Goal: Transaction & Acquisition: Purchase product/service

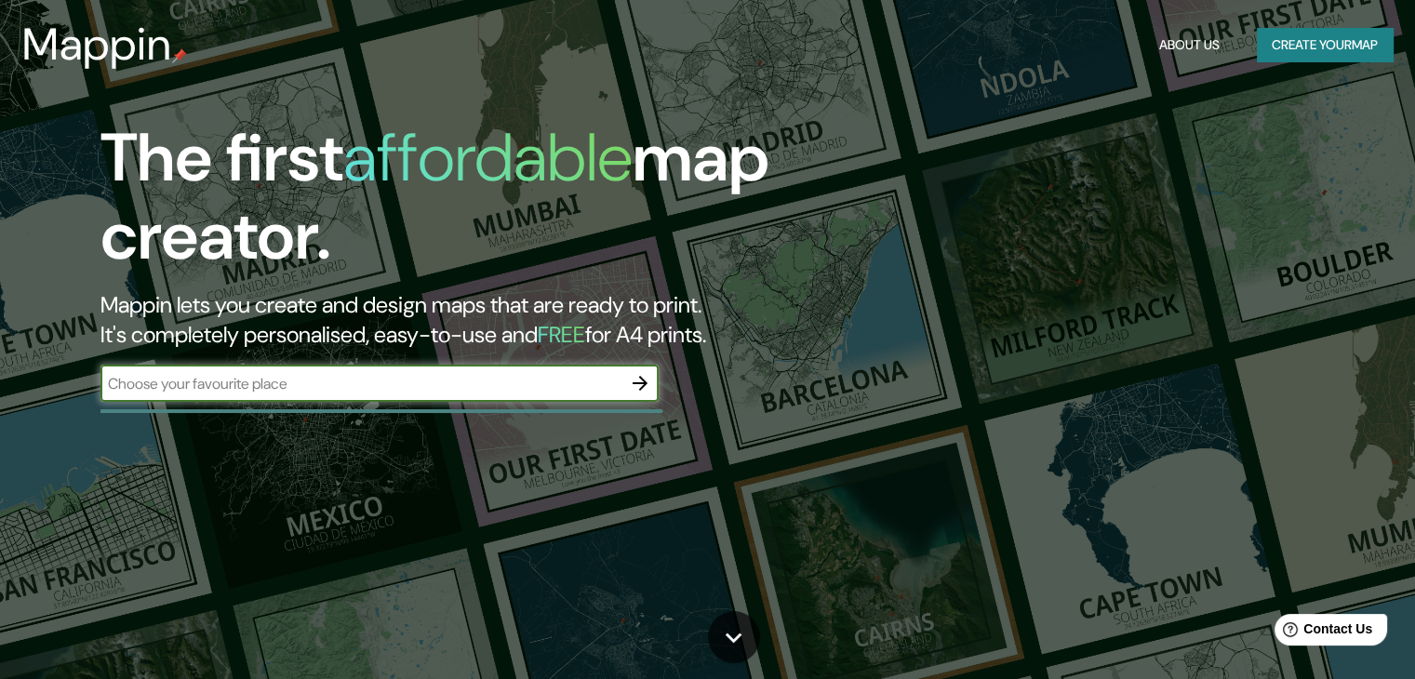
click at [488, 388] on input "text" at bounding box center [360, 383] width 521 height 21
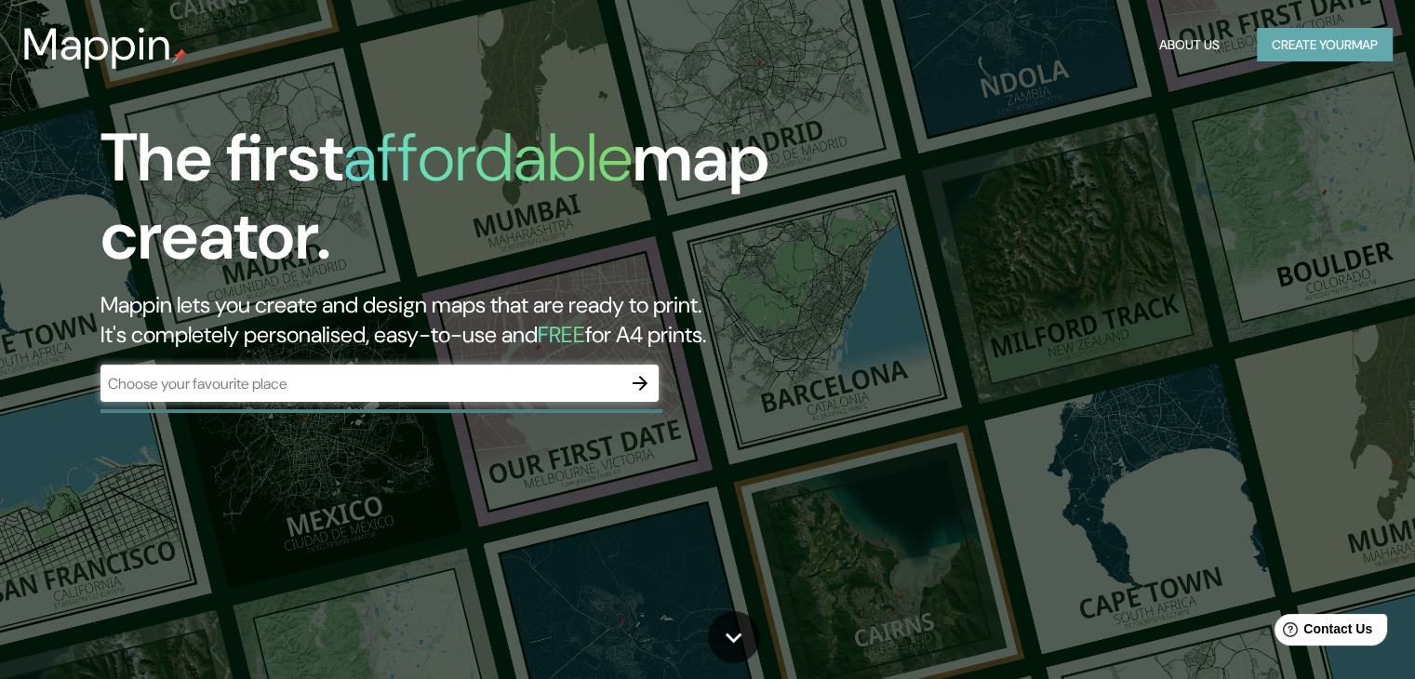
click at [1275, 52] on button "Create your map" at bounding box center [1325, 45] width 136 height 34
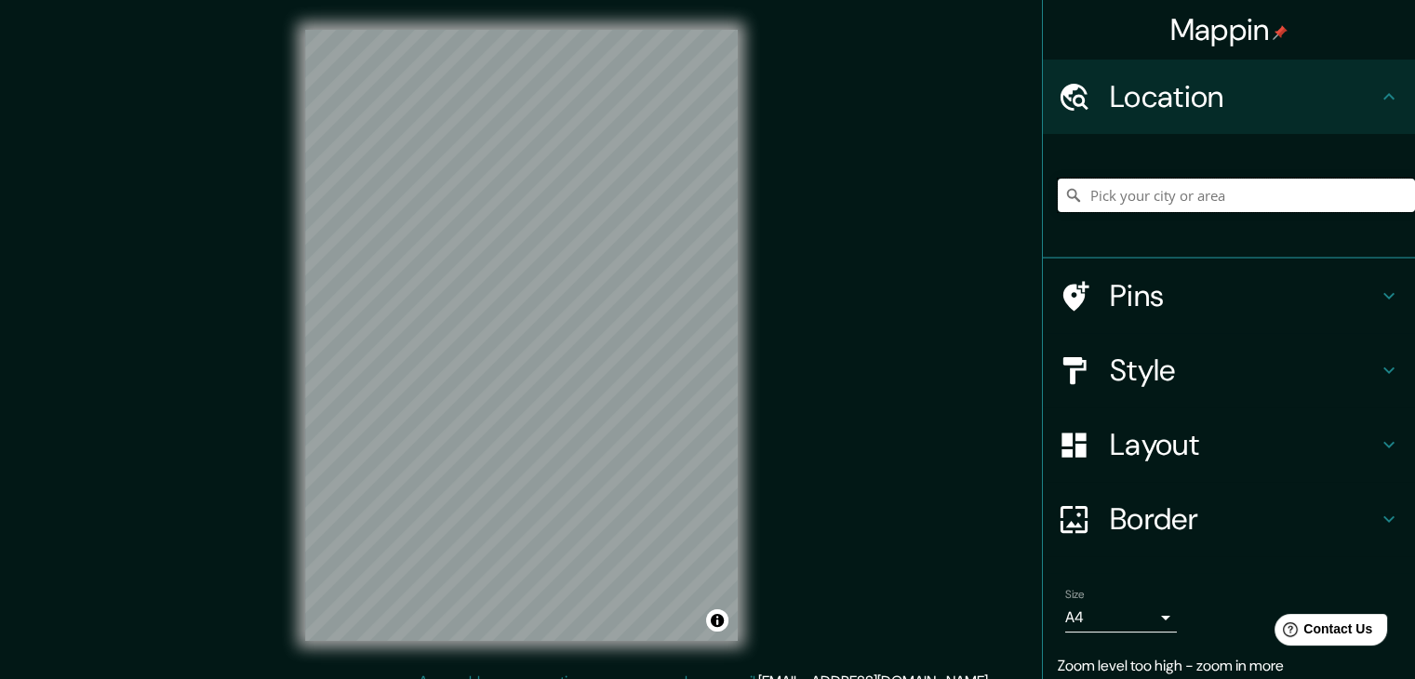
click at [1269, 200] on input "Pick your city or area" at bounding box center [1236, 195] width 357 height 33
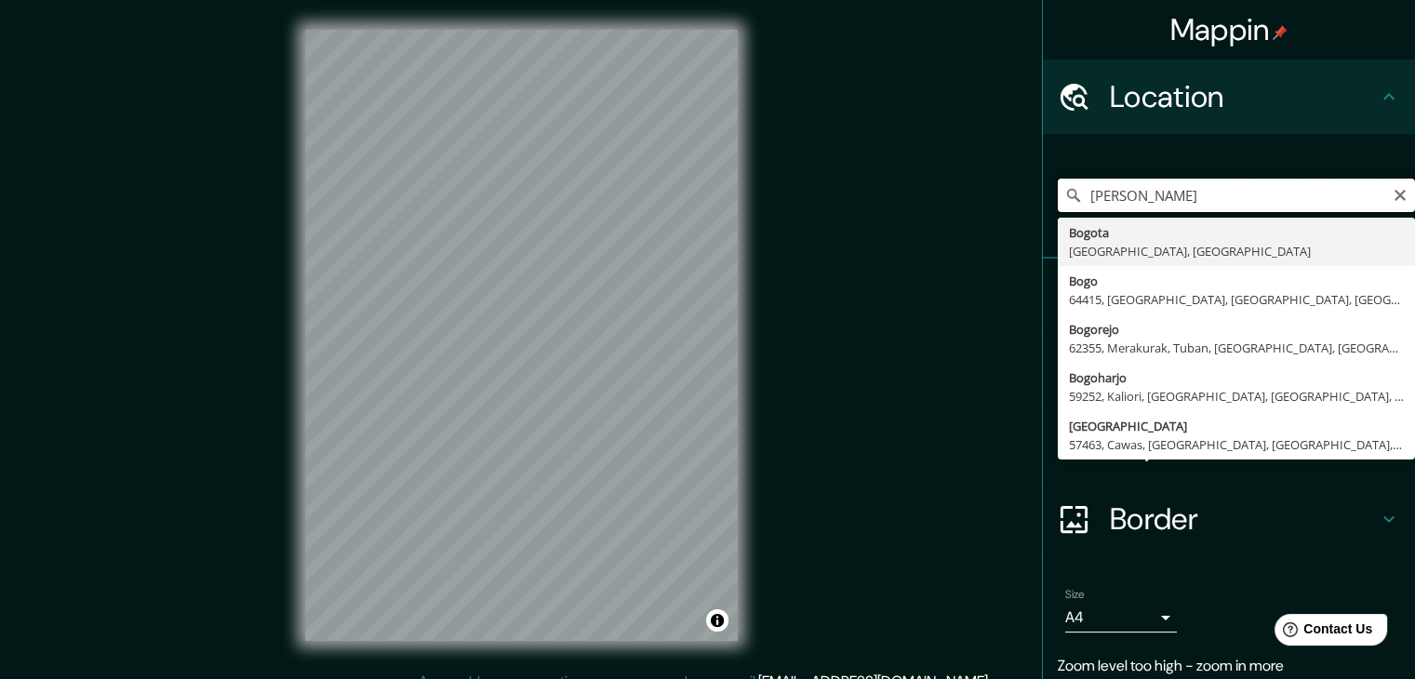
drag, startPoint x: 1197, startPoint y: 208, endPoint x: 1056, endPoint y: 202, distance: 140.6
click at [1058, 201] on div "[PERSON_NAME] Bogota [GEOGRAPHIC_DATA], [GEOGRAPHIC_DATA] 64415, [GEOGRAPHIC_DA…" at bounding box center [1236, 195] width 357 height 33
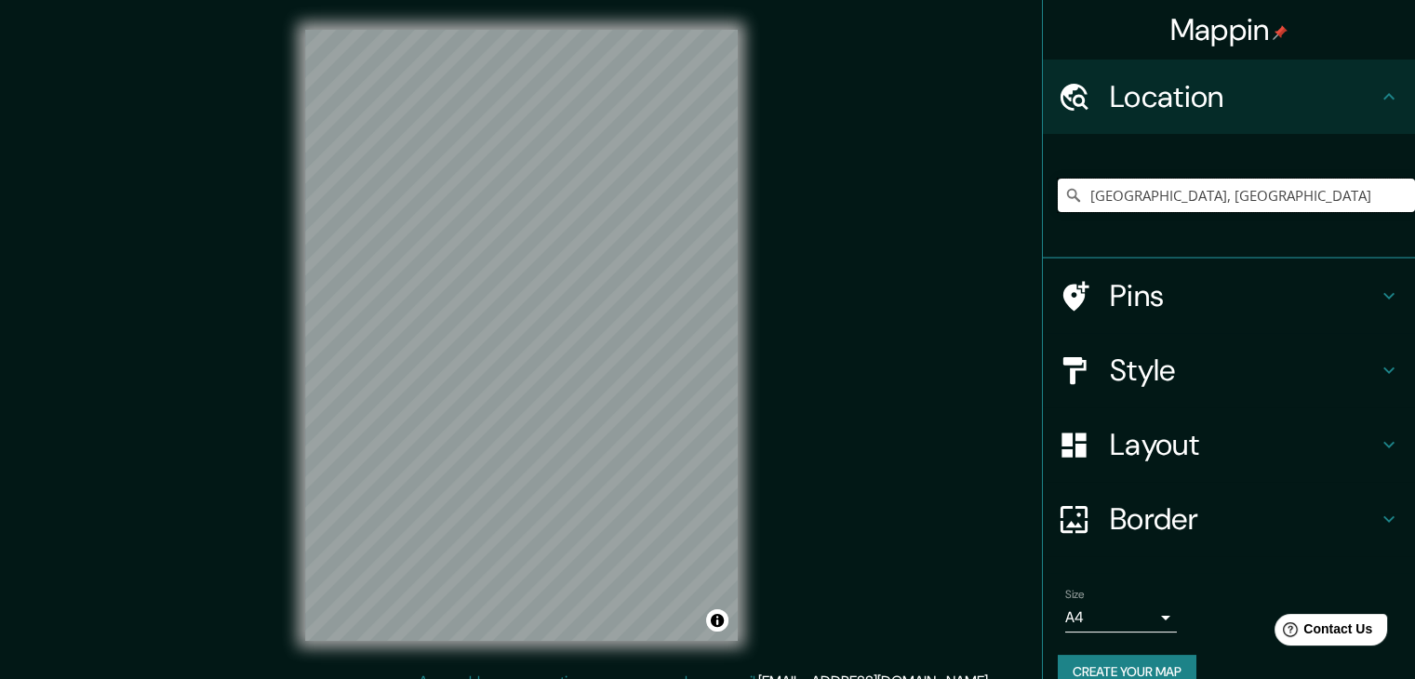
type input "[GEOGRAPHIC_DATA], [GEOGRAPHIC_DATA]"
click at [1179, 384] on h4 "Style" at bounding box center [1244, 370] width 268 height 37
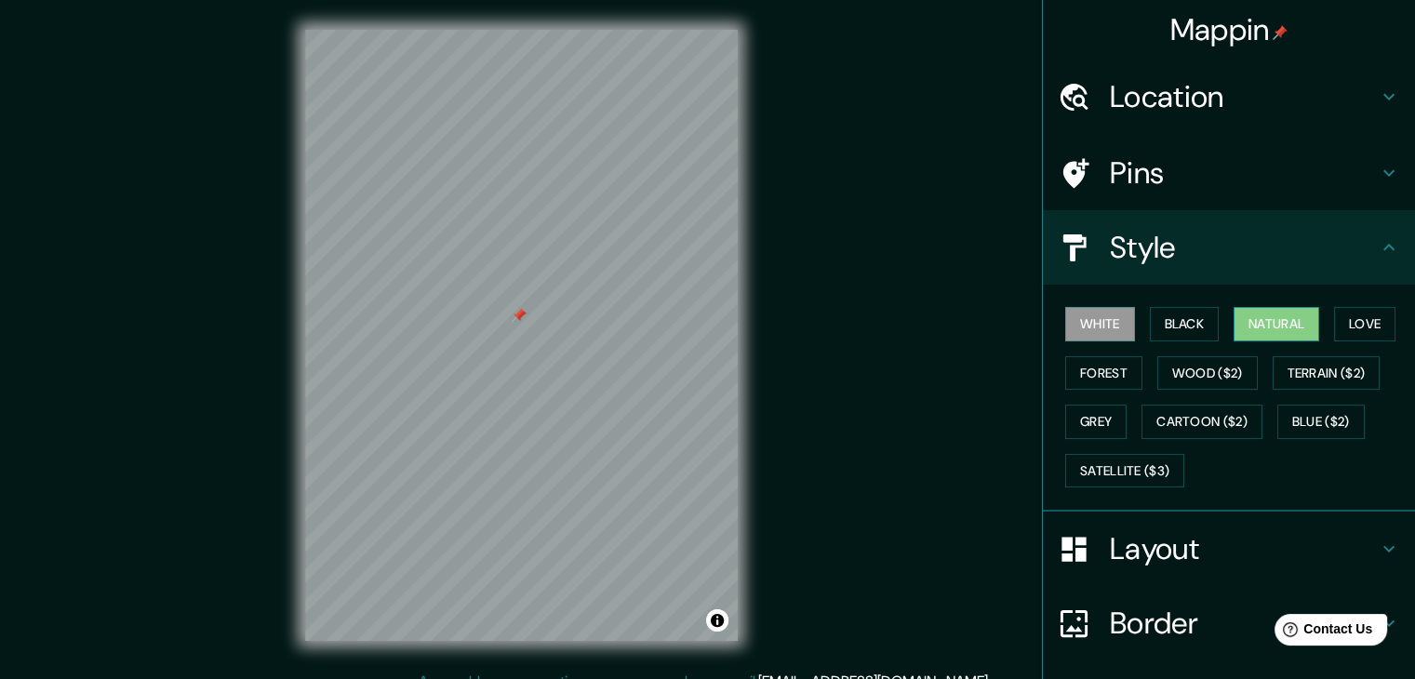
click at [1249, 328] on button "Natural" at bounding box center [1277, 324] width 86 height 34
click at [1092, 363] on button "Forest" at bounding box center [1103, 373] width 77 height 34
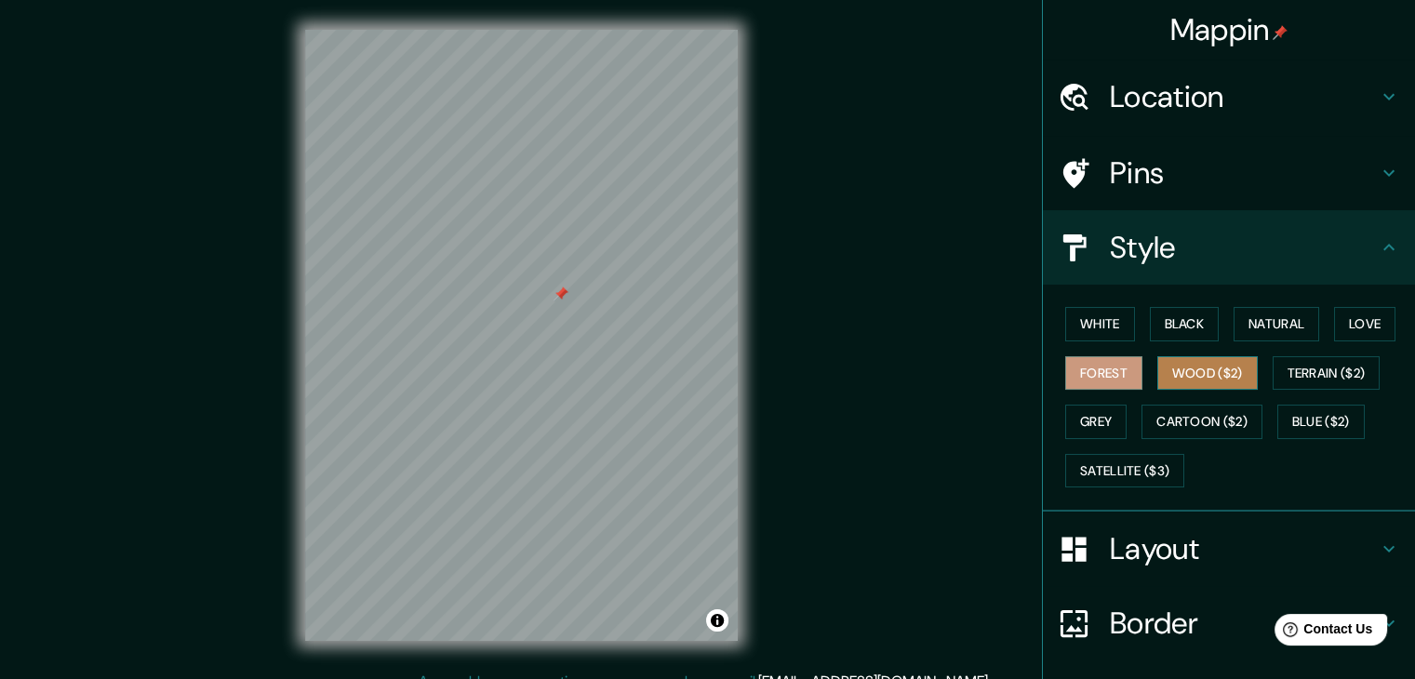
click at [1172, 368] on button "Wood ($2)" at bounding box center [1207, 373] width 100 height 34
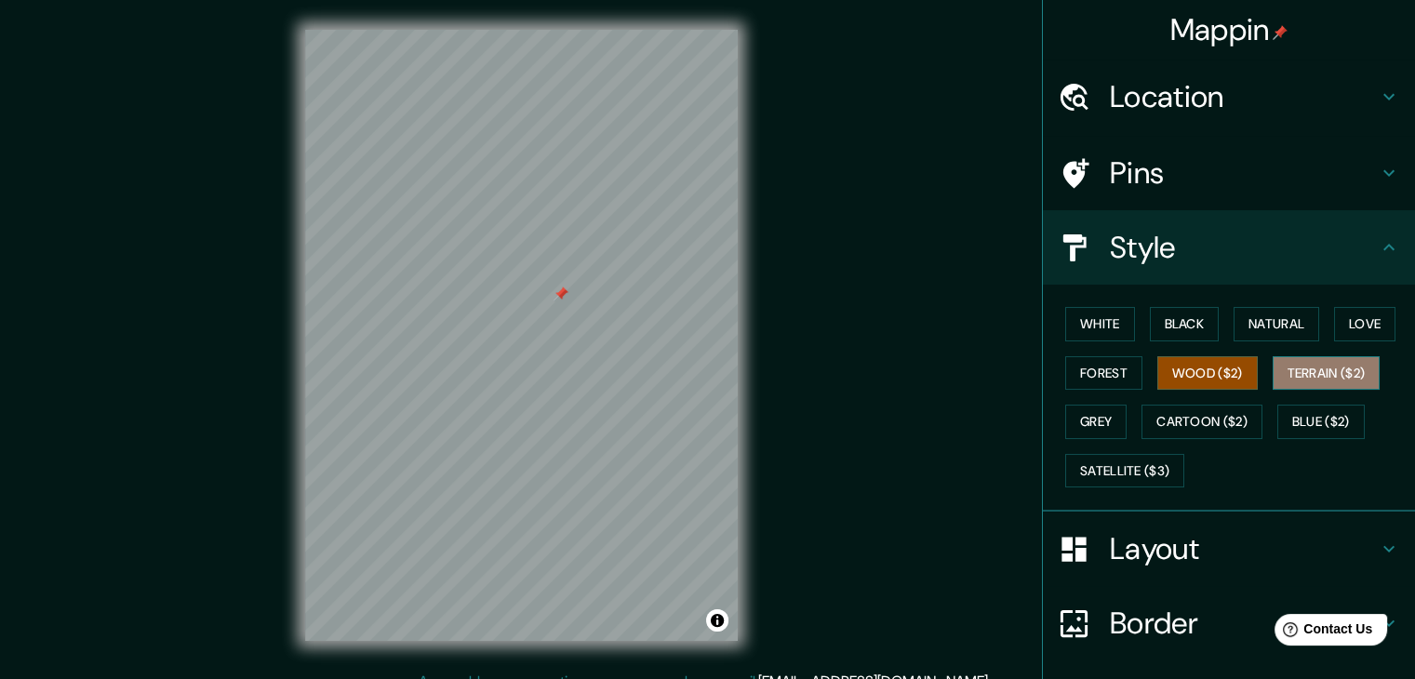
click at [1337, 368] on button "Terrain ($2)" at bounding box center [1327, 373] width 108 height 34
click at [1080, 421] on button "Grey" at bounding box center [1095, 422] width 61 height 34
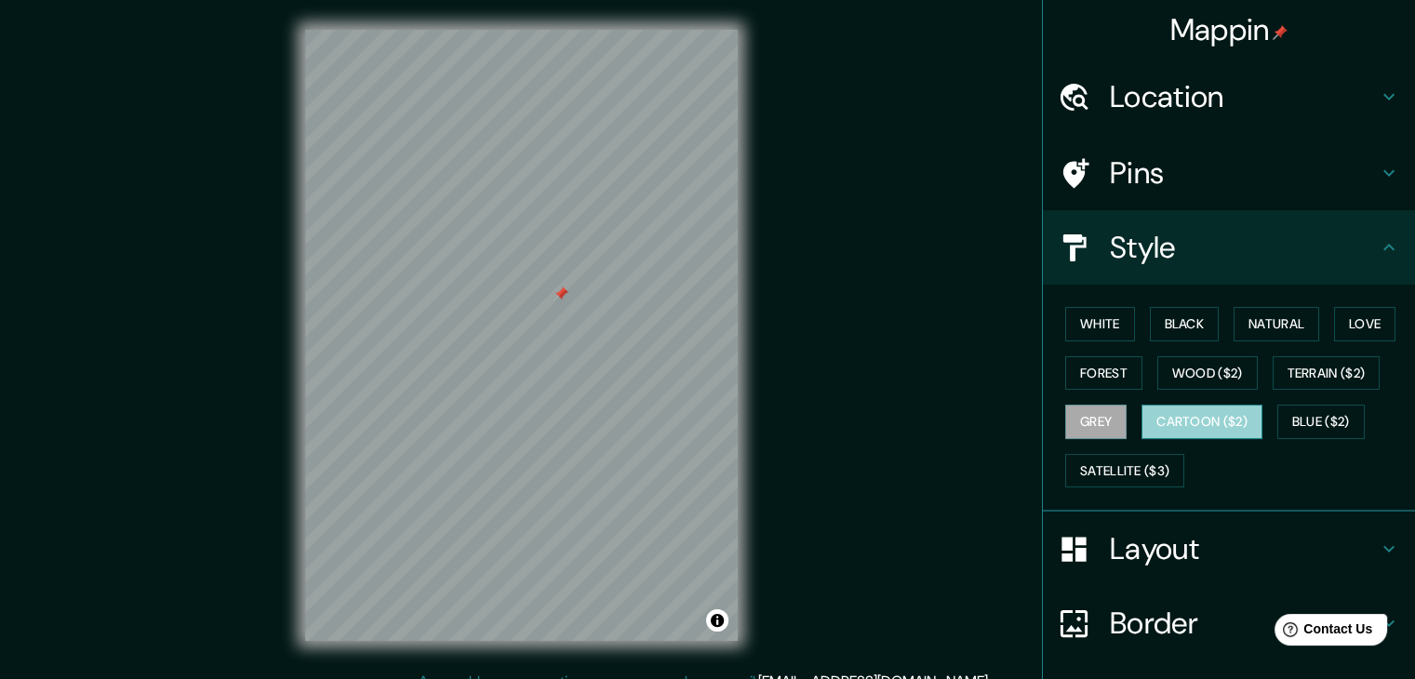
click at [1197, 413] on button "Cartoon ($2)" at bounding box center [1202, 422] width 121 height 34
click at [1314, 406] on button "Blue ($2)" at bounding box center [1320, 422] width 87 height 34
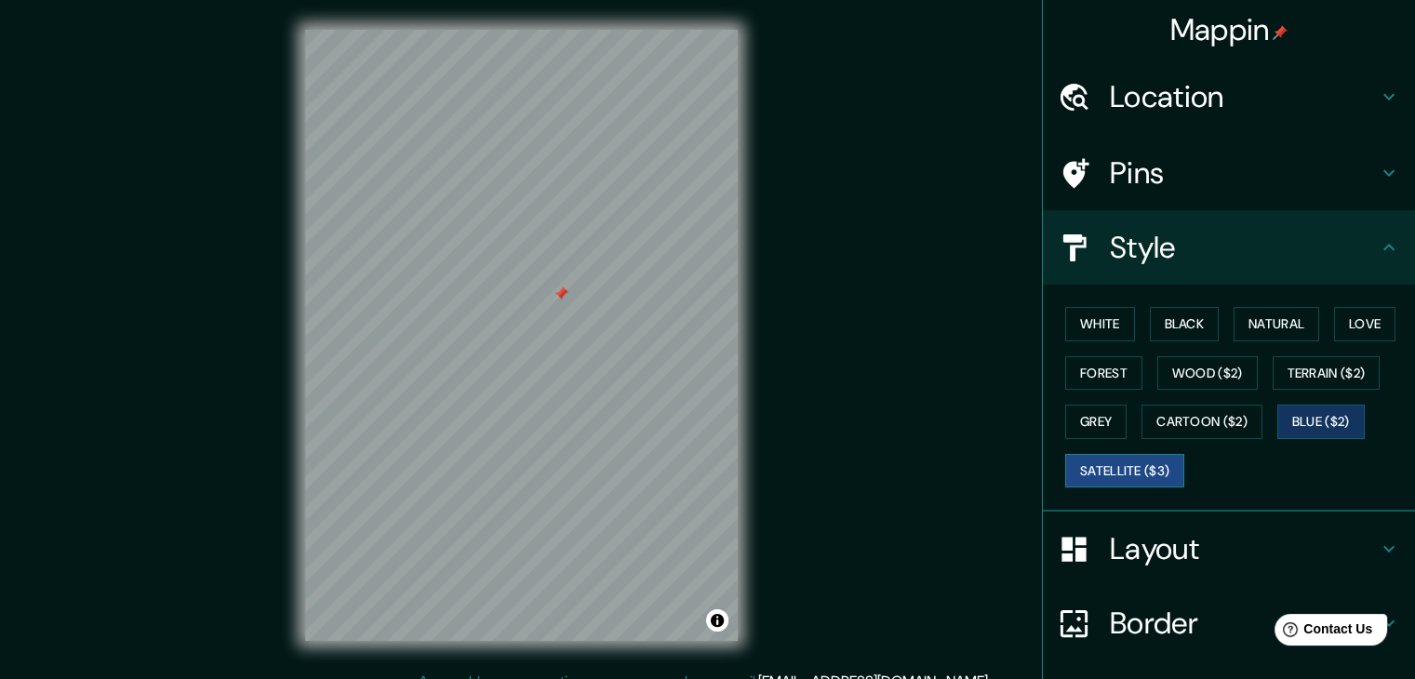
click at [1105, 462] on button "Satellite ($3)" at bounding box center [1124, 471] width 119 height 34
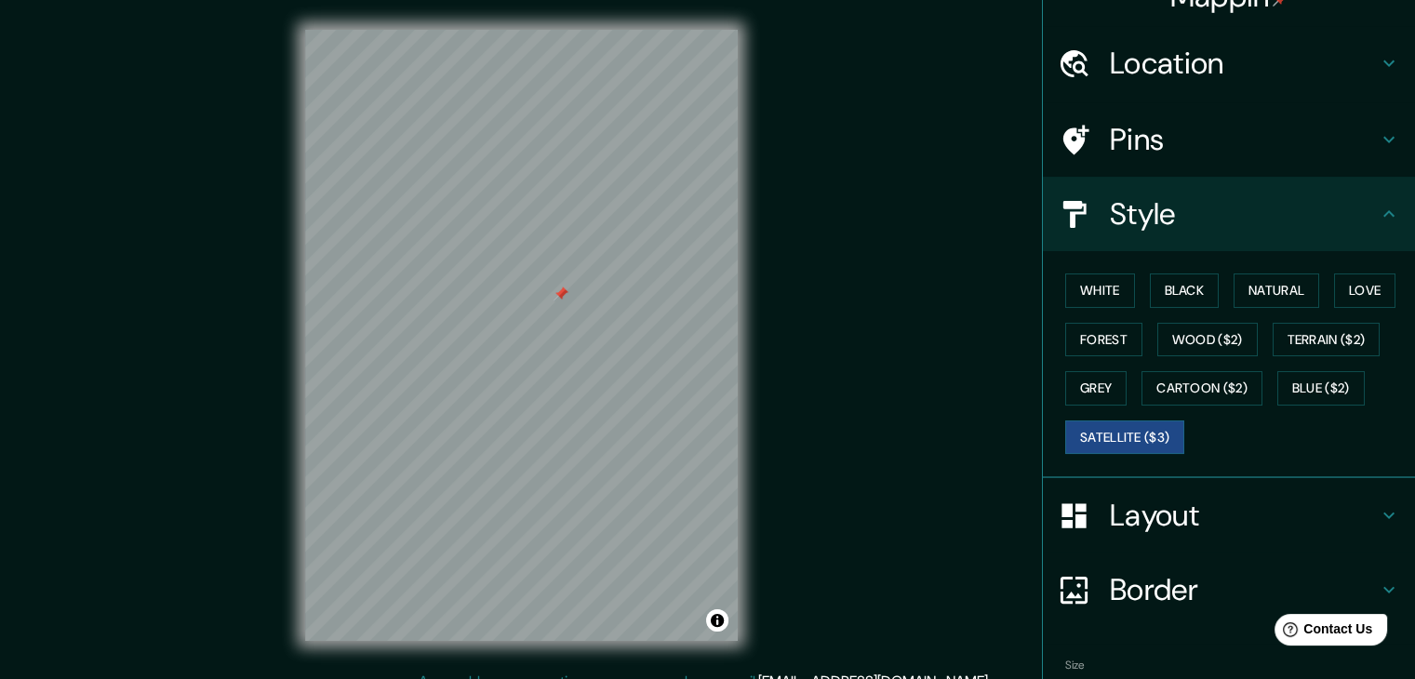
scroll to position [134, 0]
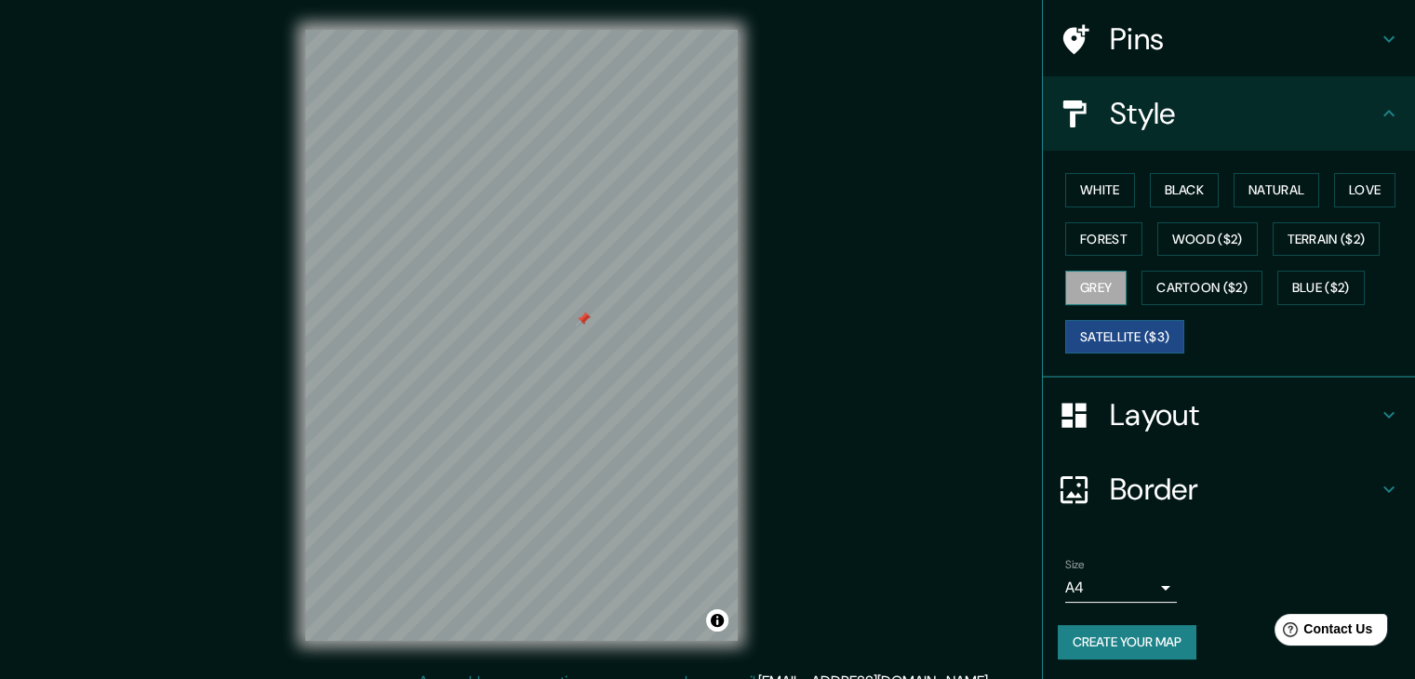
click at [1100, 290] on button "Grey" at bounding box center [1095, 288] width 61 height 34
